Goal: Task Accomplishment & Management: Use online tool/utility

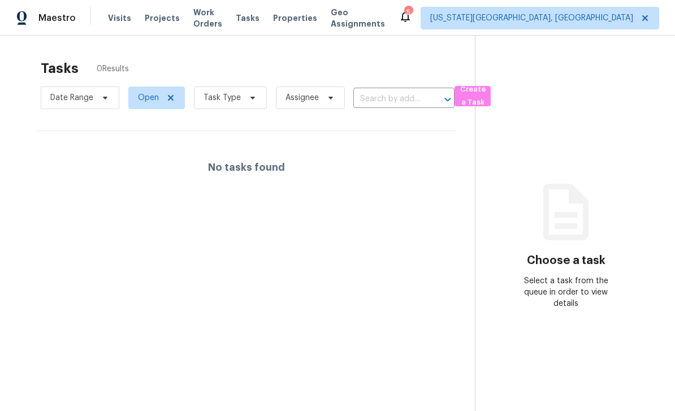
click at [217, 21] on span "Work Orders" at bounding box center [207, 18] width 29 height 23
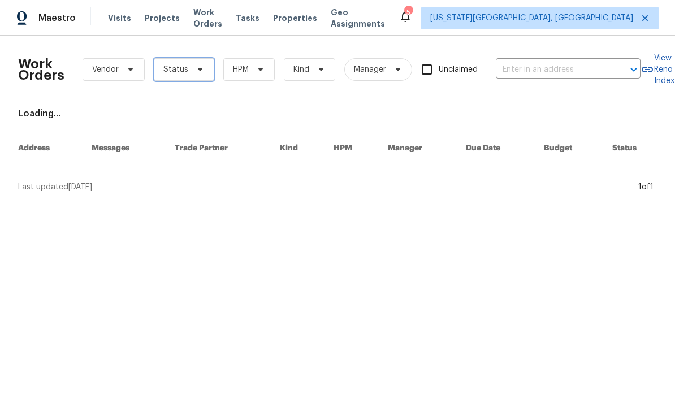
click at [203, 75] on span "Status" at bounding box center [184, 69] width 60 height 23
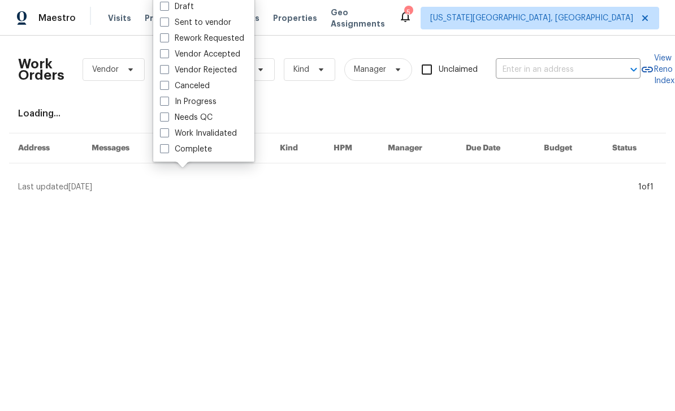
click at [170, 115] on label "Needs QC" at bounding box center [186, 117] width 53 height 11
click at [167, 115] on input "Needs QC" at bounding box center [163, 115] width 7 height 7
checkbox input "true"
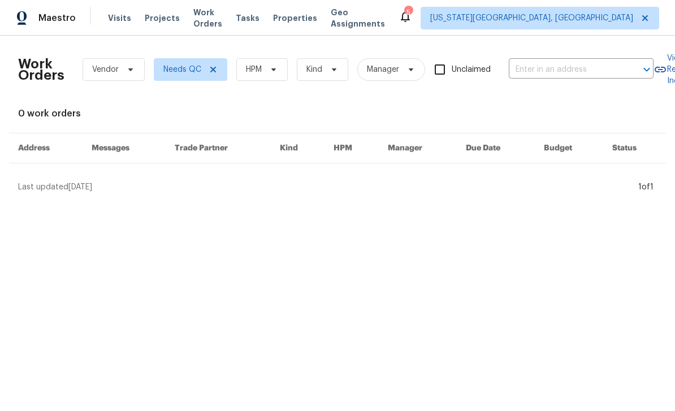
click at [310, 20] on span "Properties" at bounding box center [295, 17] width 44 height 11
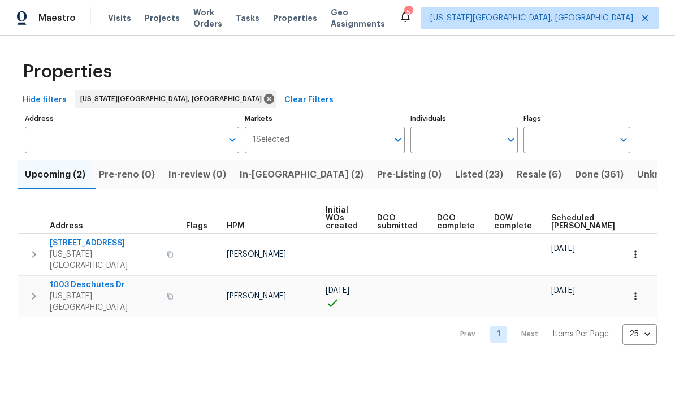
click at [275, 173] on span "In-reno (2)" at bounding box center [302, 175] width 124 height 16
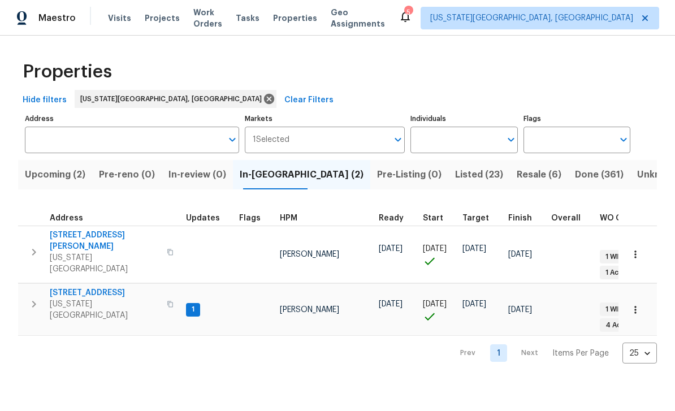
click at [109, 287] on span "4454 Ranch Cir" at bounding box center [105, 292] width 110 height 11
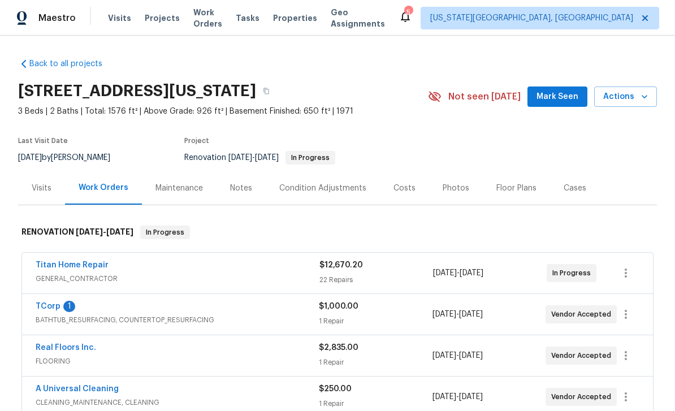
click at [411, 188] on div "Costs" at bounding box center [404, 187] width 49 height 33
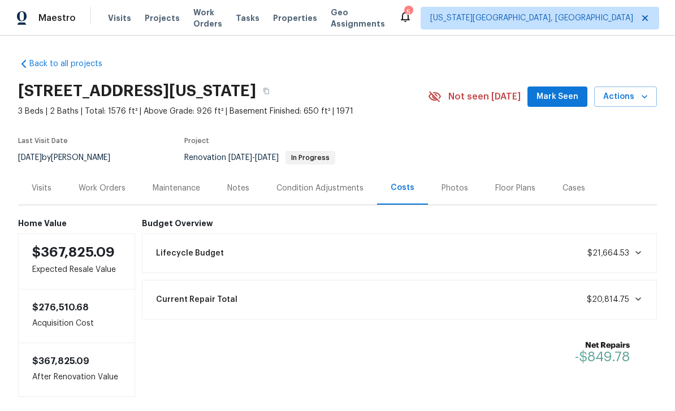
click at [236, 190] on div "Notes" at bounding box center [238, 188] width 22 height 11
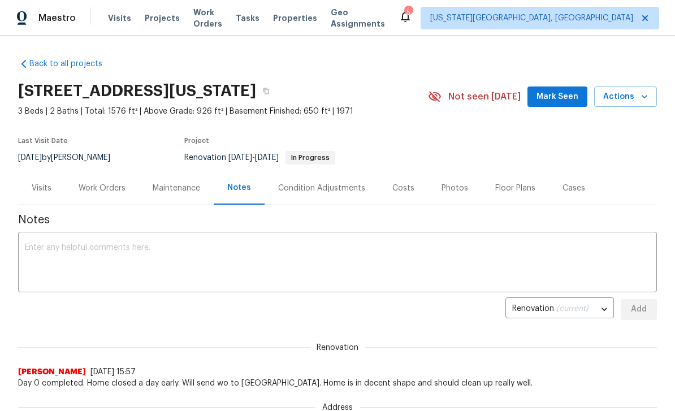
click at [313, 245] on textarea at bounding box center [337, 264] width 625 height 40
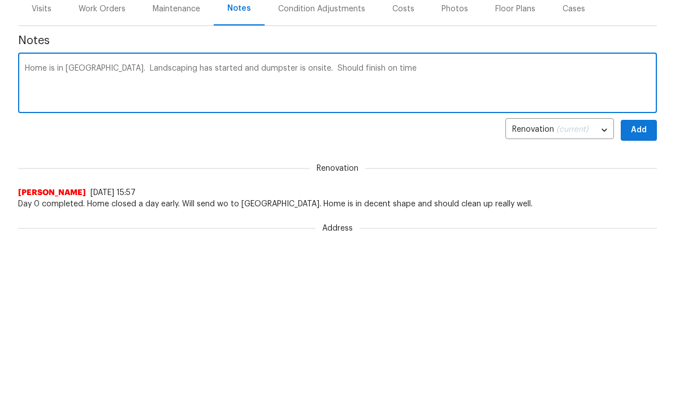
type textarea "Home is in [GEOGRAPHIC_DATA]. Landscaping has started and dumpster is onsite. S…"
click at [647, 302] on span "Add" at bounding box center [639, 309] width 18 height 14
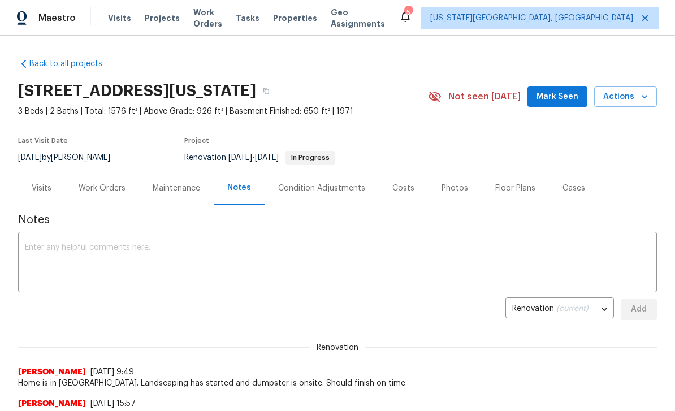
click at [568, 106] on button "Mark Seen" at bounding box center [557, 96] width 60 height 21
click at [564, 97] on span "Seen [DATE]" at bounding box center [560, 96] width 54 height 11
